Goal: Book appointment/travel/reservation

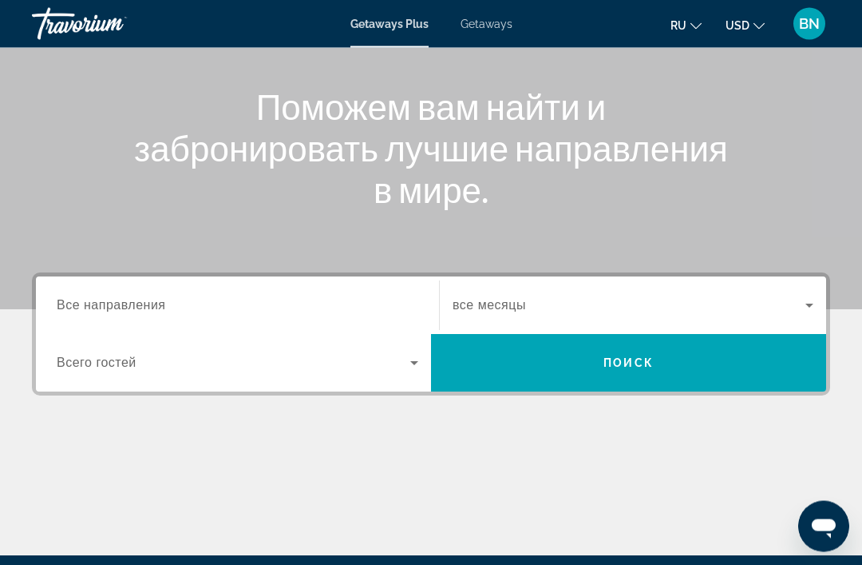
scroll to position [176, 0]
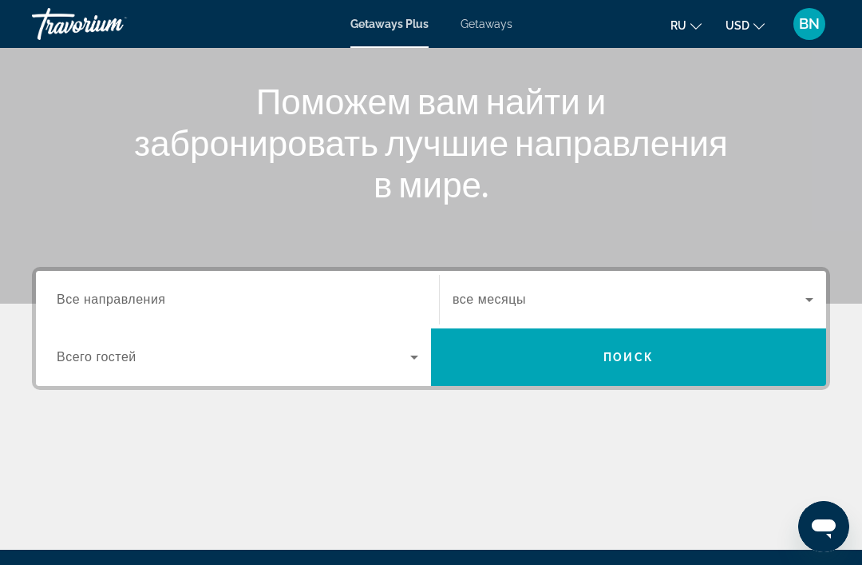
click at [411, 355] on icon "Search widget" at bounding box center [414, 356] width 19 height 19
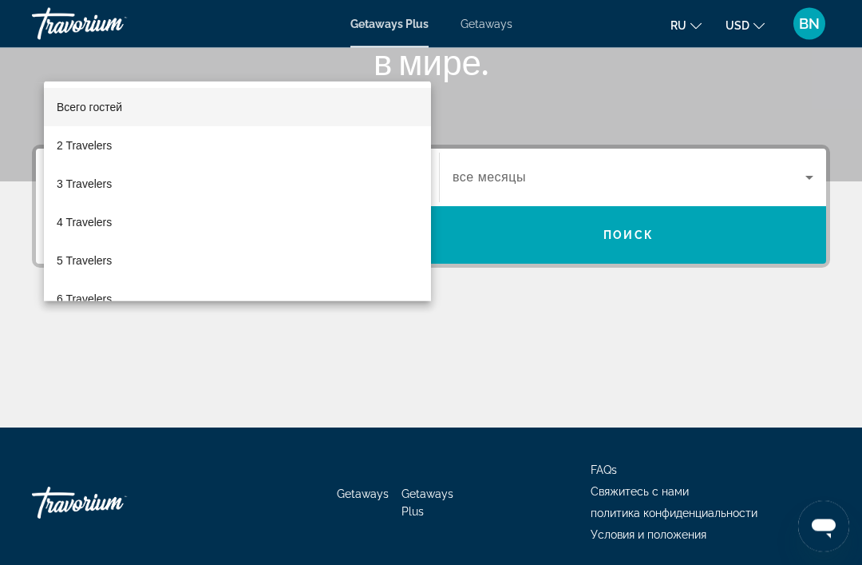
scroll to position [305, 0]
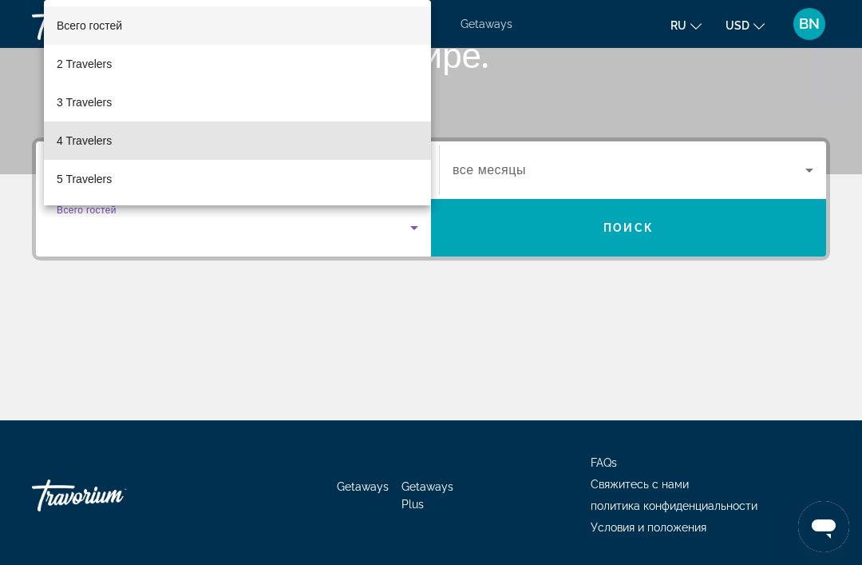
click at [61, 150] on span "4 Travelers" at bounding box center [84, 140] width 55 height 19
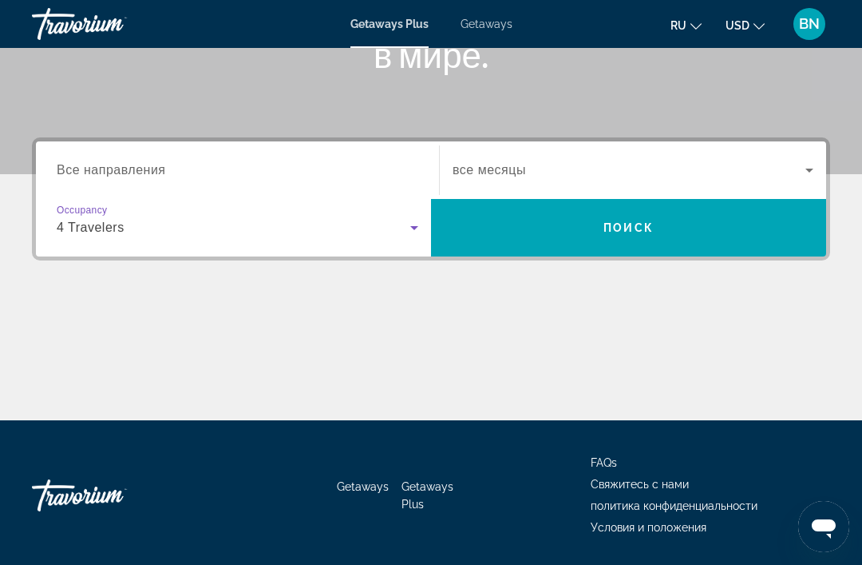
click at [812, 164] on icon "Search widget" at bounding box center [809, 169] width 19 height 19
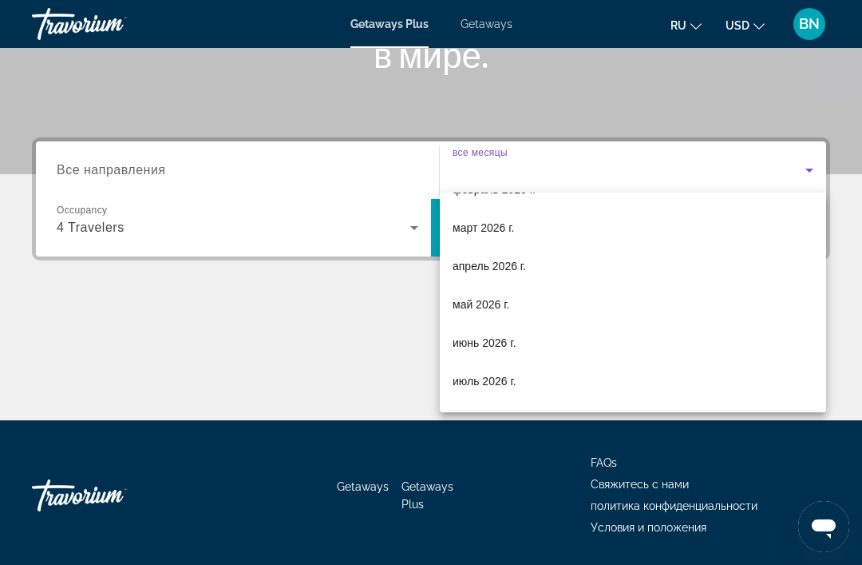
scroll to position [221, 0]
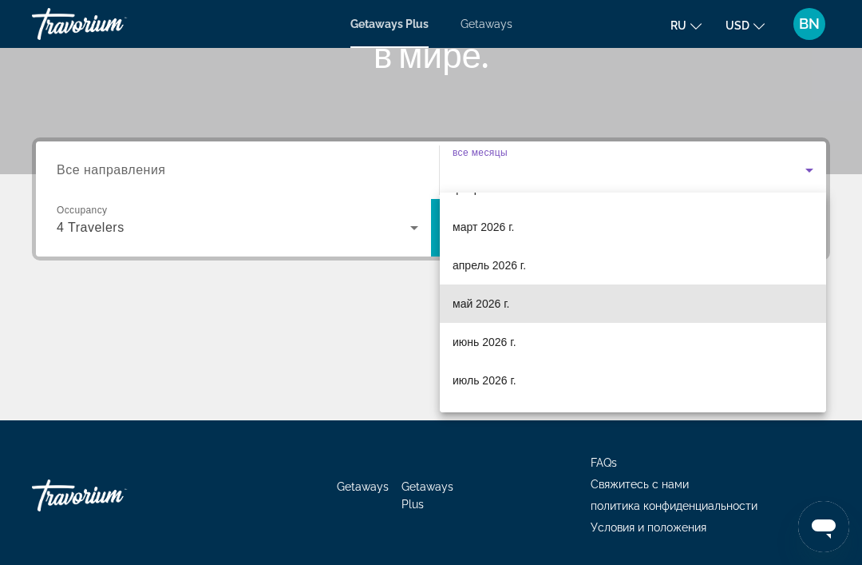
click at [548, 306] on mat-option "май 2026 г." at bounding box center [633, 303] width 386 height 38
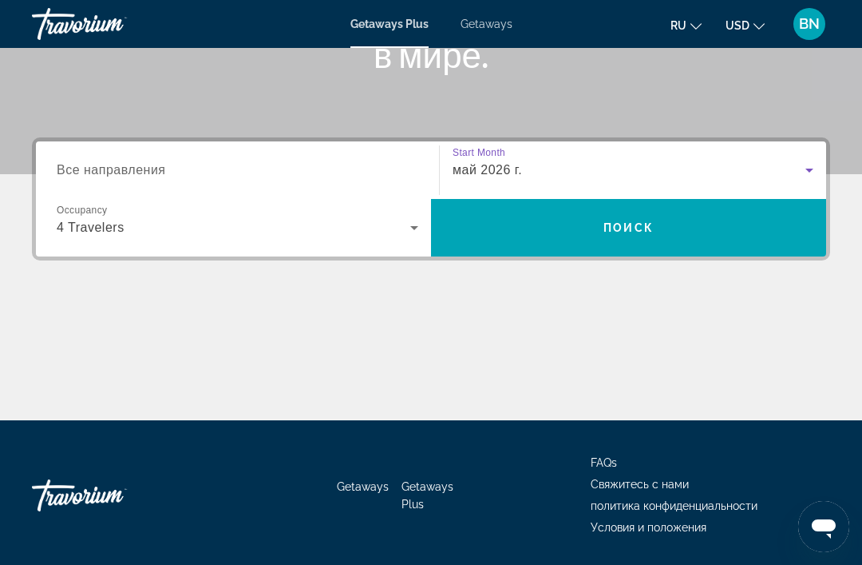
click at [651, 234] on span "Поиск" at bounding box center [629, 227] width 50 height 13
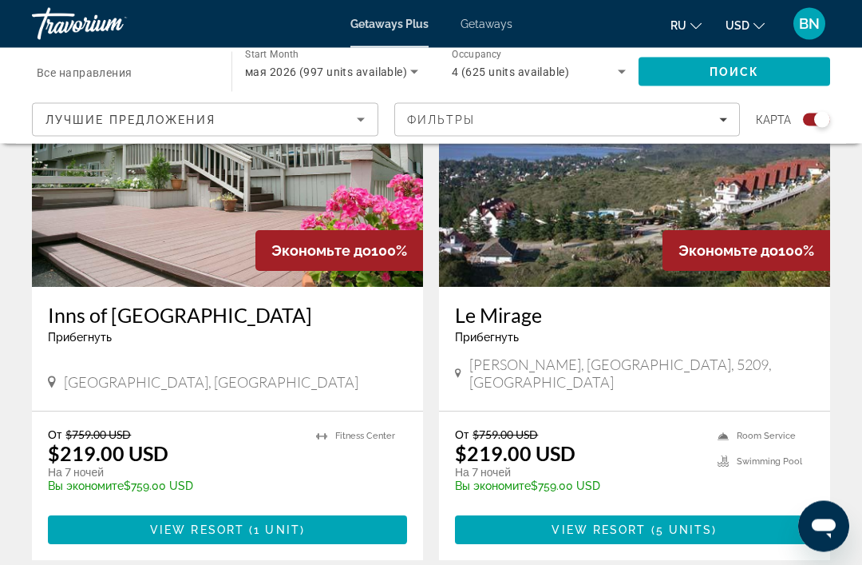
scroll to position [3492, 0]
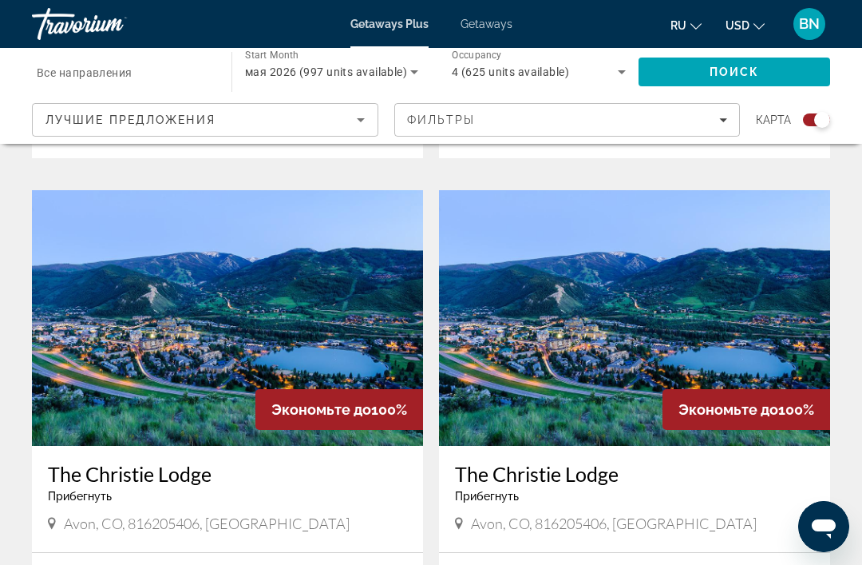
scroll to position [1567, 0]
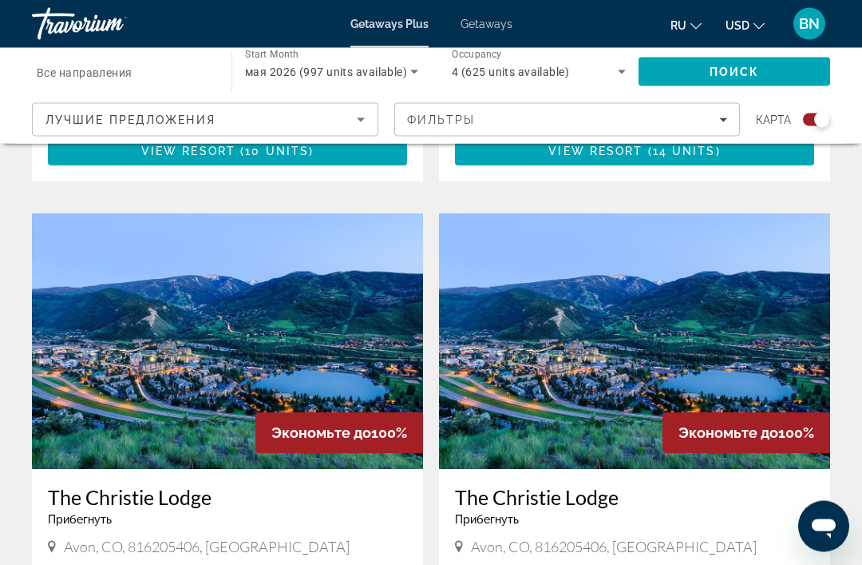
click at [678, 380] on img "Main content" at bounding box center [634, 342] width 391 height 256
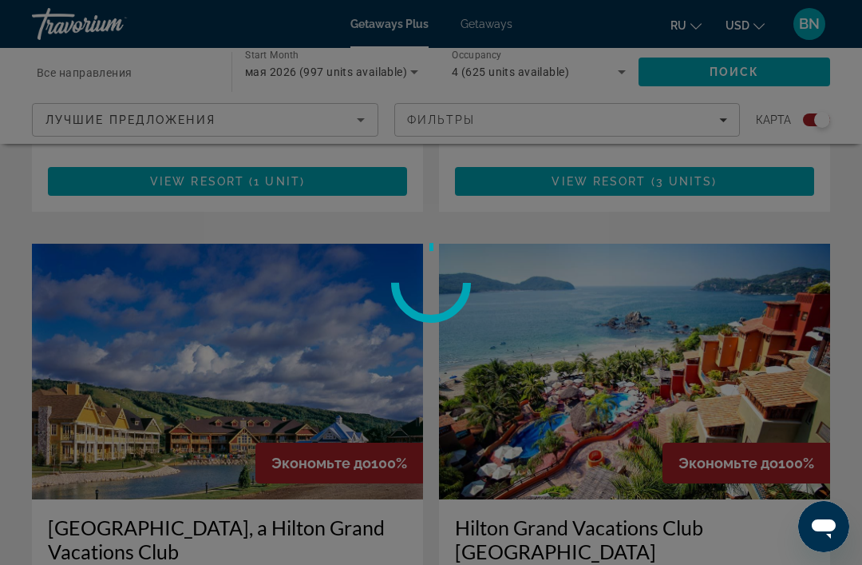
scroll to position [2093, 0]
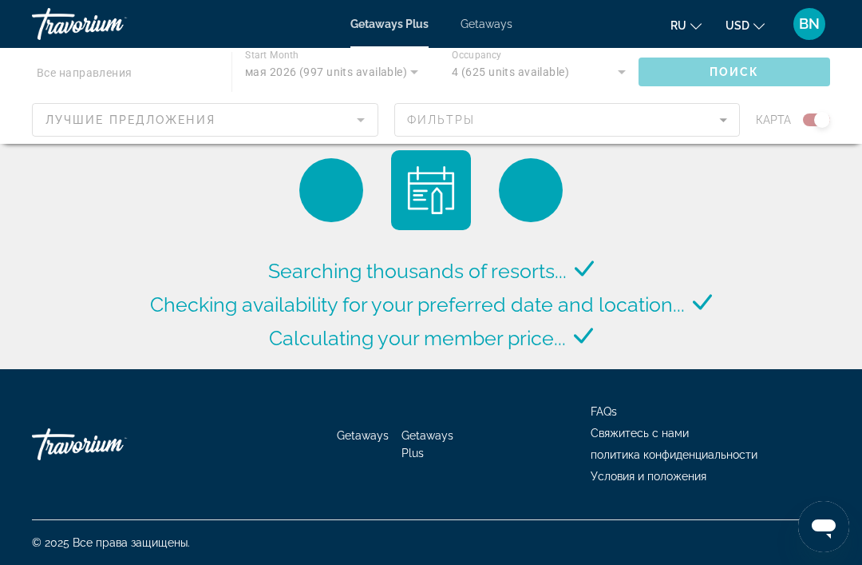
click at [589, 121] on div "Main content" at bounding box center [431, 96] width 862 height 96
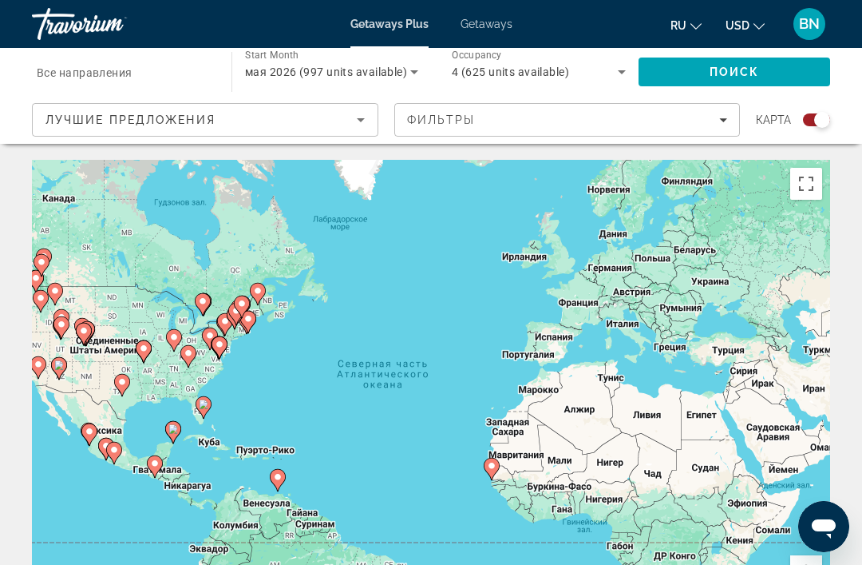
click at [557, 336] on div "Чтобы активировать перетаскивание с помощью клавиатуры, нажмите Alt + Ввод. Пос…" at bounding box center [431, 399] width 798 height 479
click at [565, 333] on div "Чтобы активировать перетаскивание с помощью клавиатуры, нажмите Alt + Ввод. Пос…" at bounding box center [431, 399] width 798 height 479
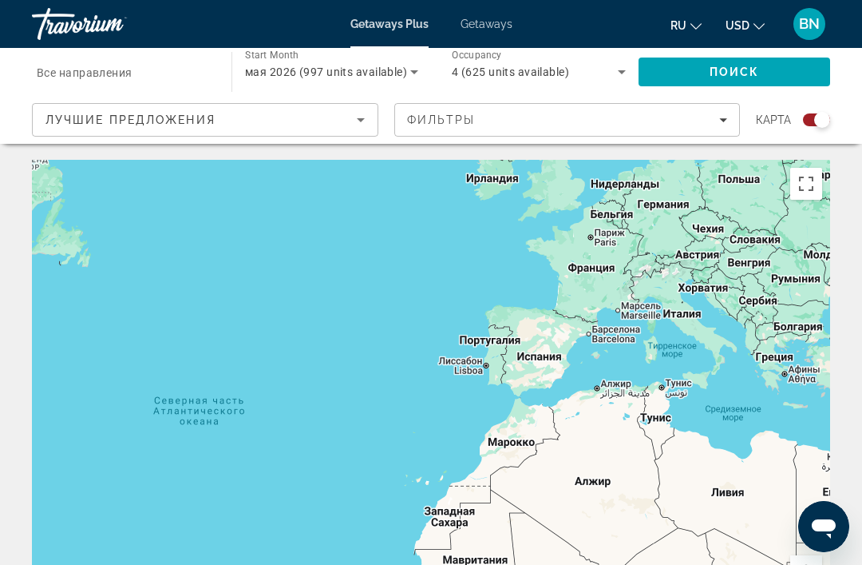
click at [545, 357] on div "Чтобы активировать перетаскивание с помощью клавиатуры, нажмите Alt + Ввод. Пос…" at bounding box center [431, 399] width 798 height 479
click at [554, 362] on div "Чтобы активировать перетаскивание с помощью клавиатуры, нажмите Alt + Ввод. Пос…" at bounding box center [431, 399] width 798 height 479
click at [563, 364] on div "Чтобы активировать перетаскивание с помощью клавиатуры, нажмите Alt + Ввод. Пос…" at bounding box center [431, 399] width 798 height 479
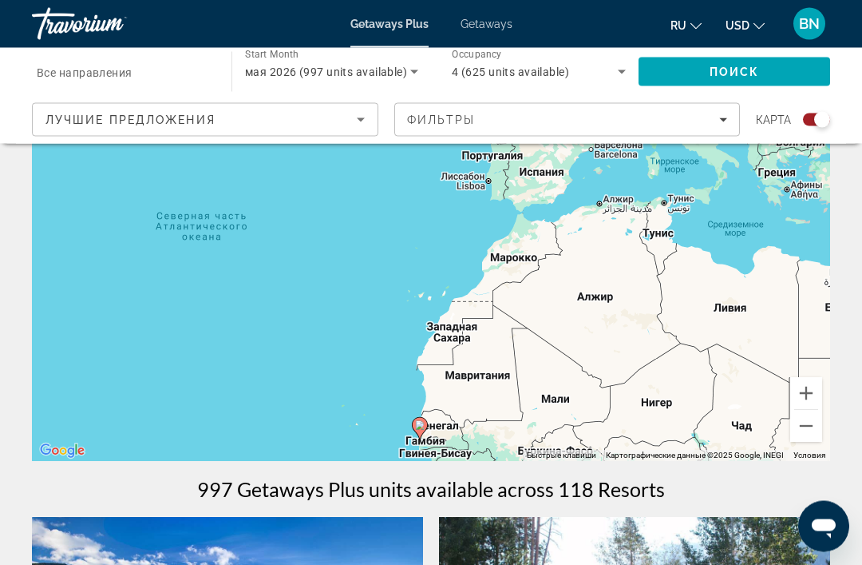
scroll to position [178, 0]
click at [721, 121] on icon "Filters" at bounding box center [723, 120] width 8 height 8
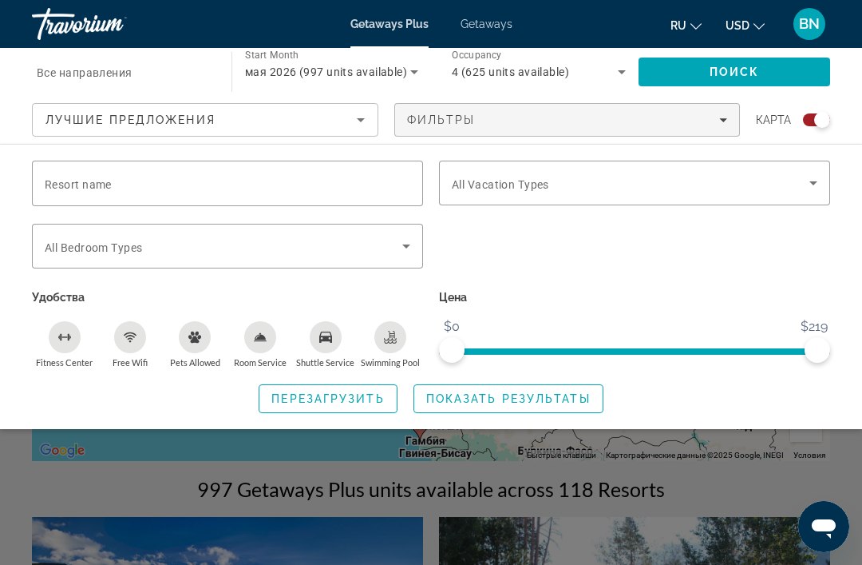
click at [821, 176] on icon "Search widget" at bounding box center [813, 182] width 19 height 19
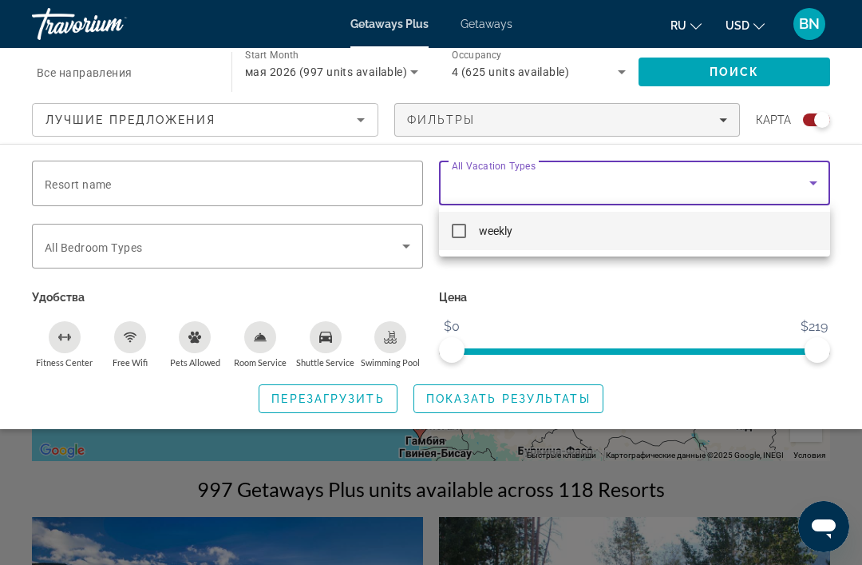
click at [370, 244] on div at bounding box center [431, 282] width 862 height 565
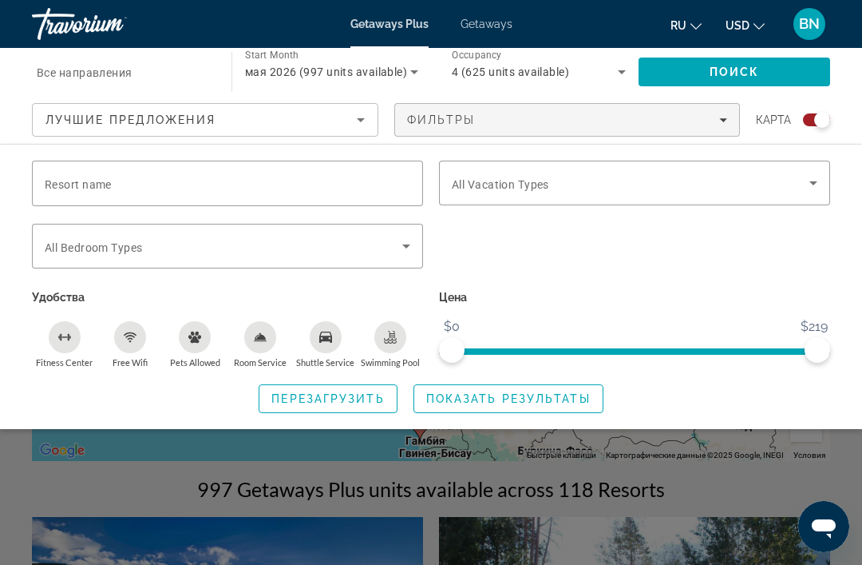
click at [403, 252] on icon "Search widget" at bounding box center [406, 245] width 19 height 19
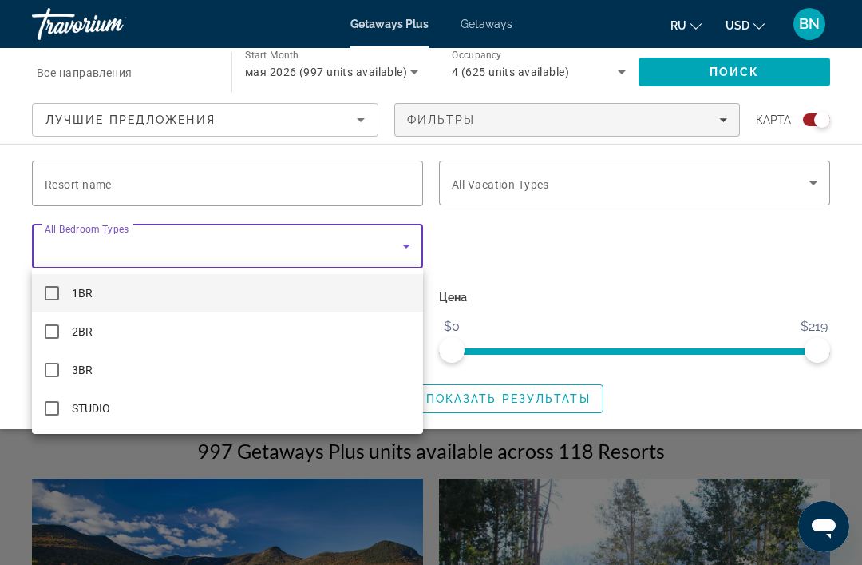
scroll to position [245, 0]
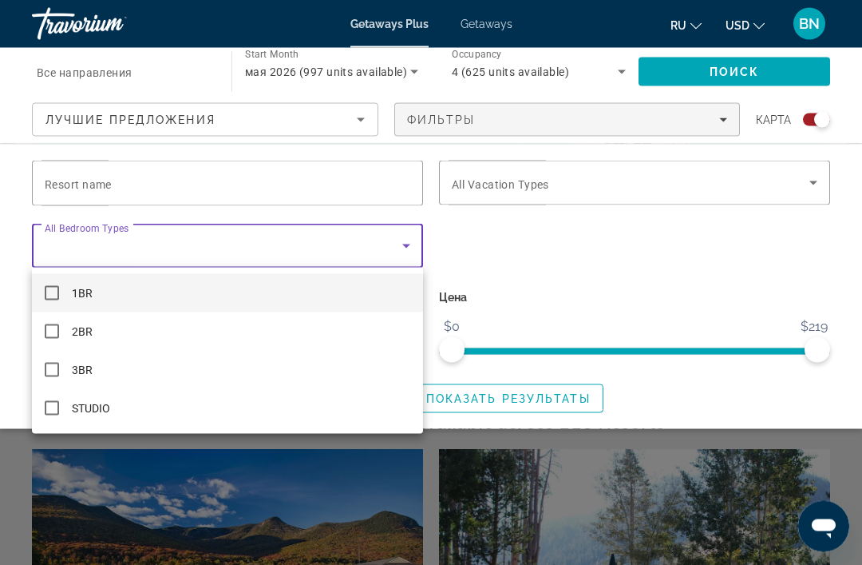
click at [747, 404] on div at bounding box center [431, 282] width 862 height 565
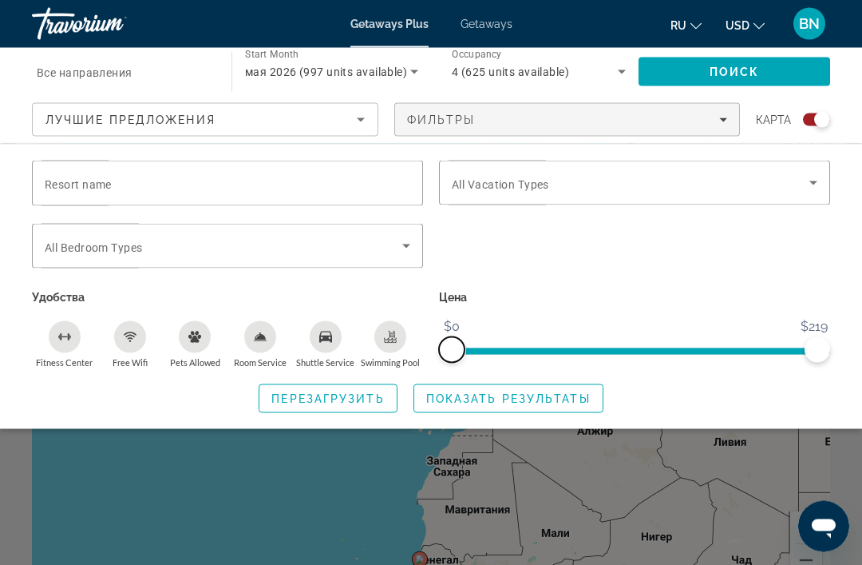
scroll to position [0, 0]
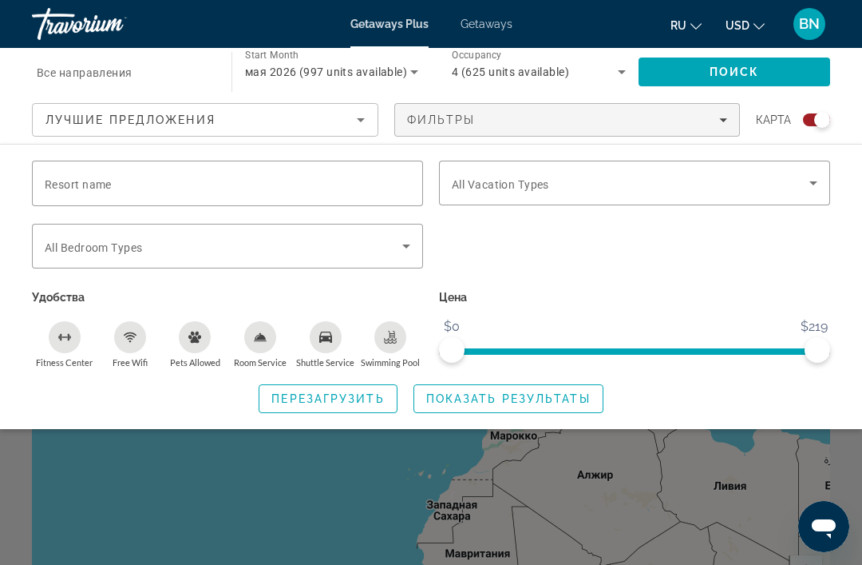
click at [692, 25] on icon "Change language" at bounding box center [696, 26] width 11 height 6
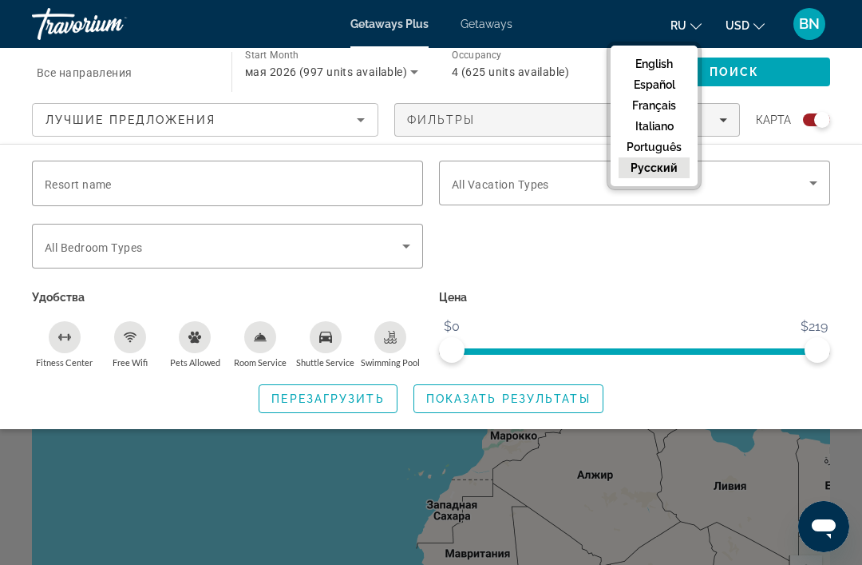
click at [350, 128] on div "Лучшие предложения" at bounding box center [201, 119] width 311 height 19
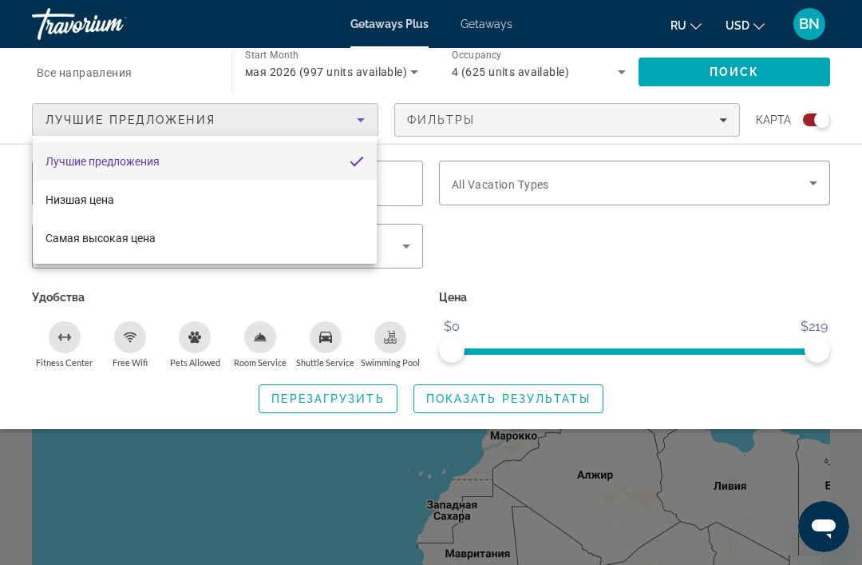
click at [612, 261] on div at bounding box center [431, 282] width 862 height 565
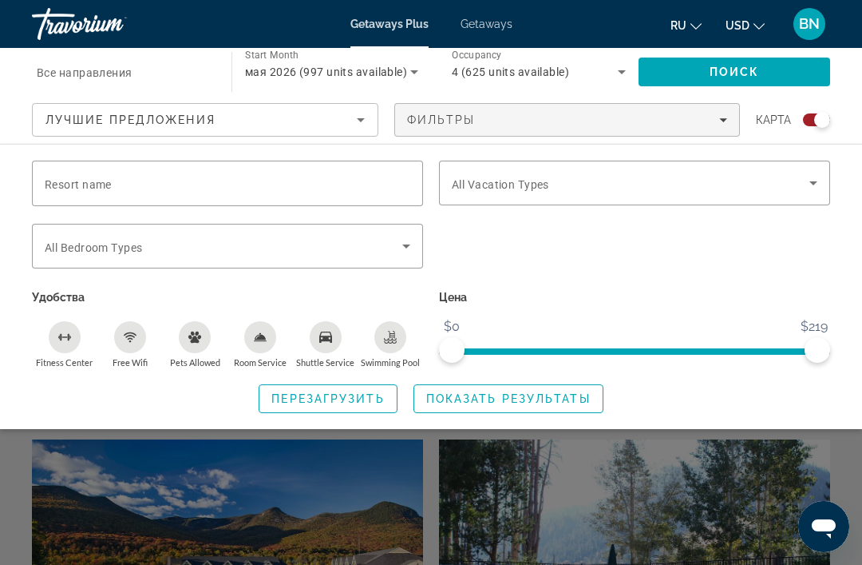
scroll to position [252, 0]
